Goal: Task Accomplishment & Management: Manage account settings

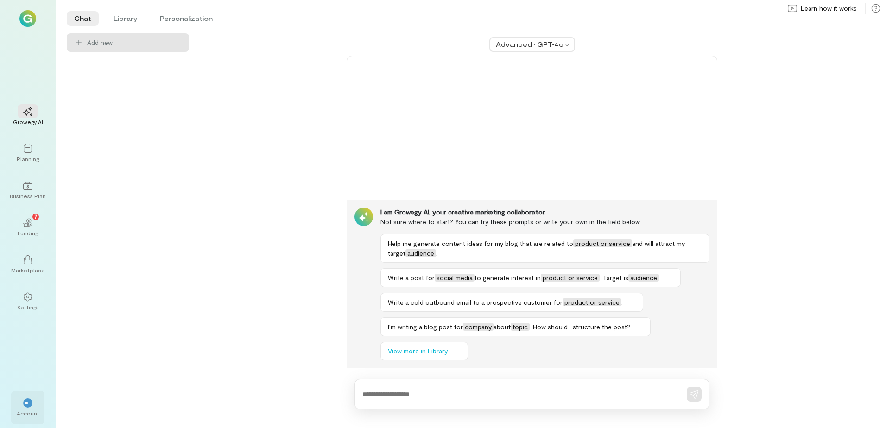
click at [15, 412] on div "** Account" at bounding box center [27, 407] width 33 height 33
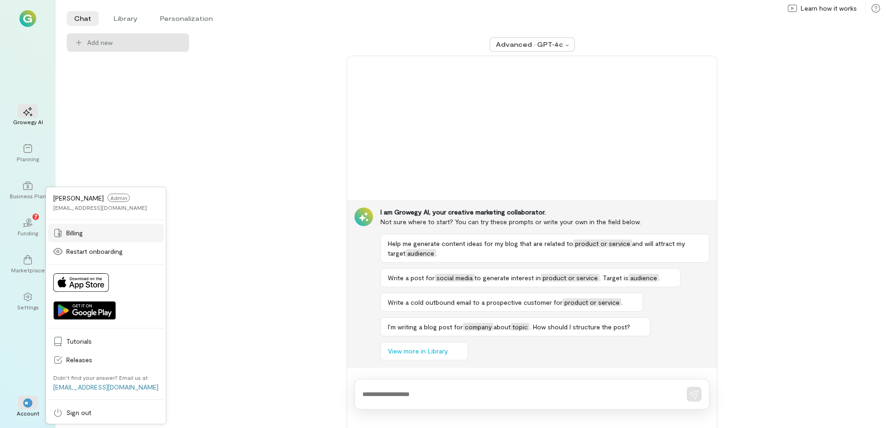
click at [64, 231] on div "Billing" at bounding box center [105, 233] width 105 height 9
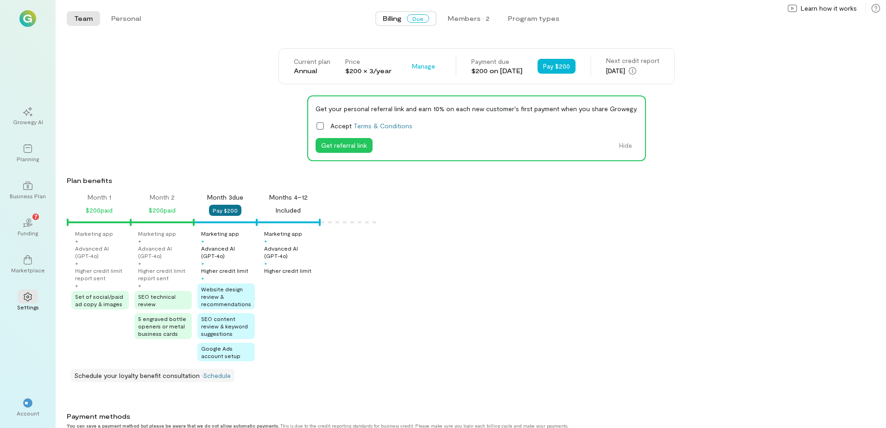
click at [227, 209] on button "Pay $200" at bounding box center [225, 210] width 32 height 11
